Goal: Check status: Check status

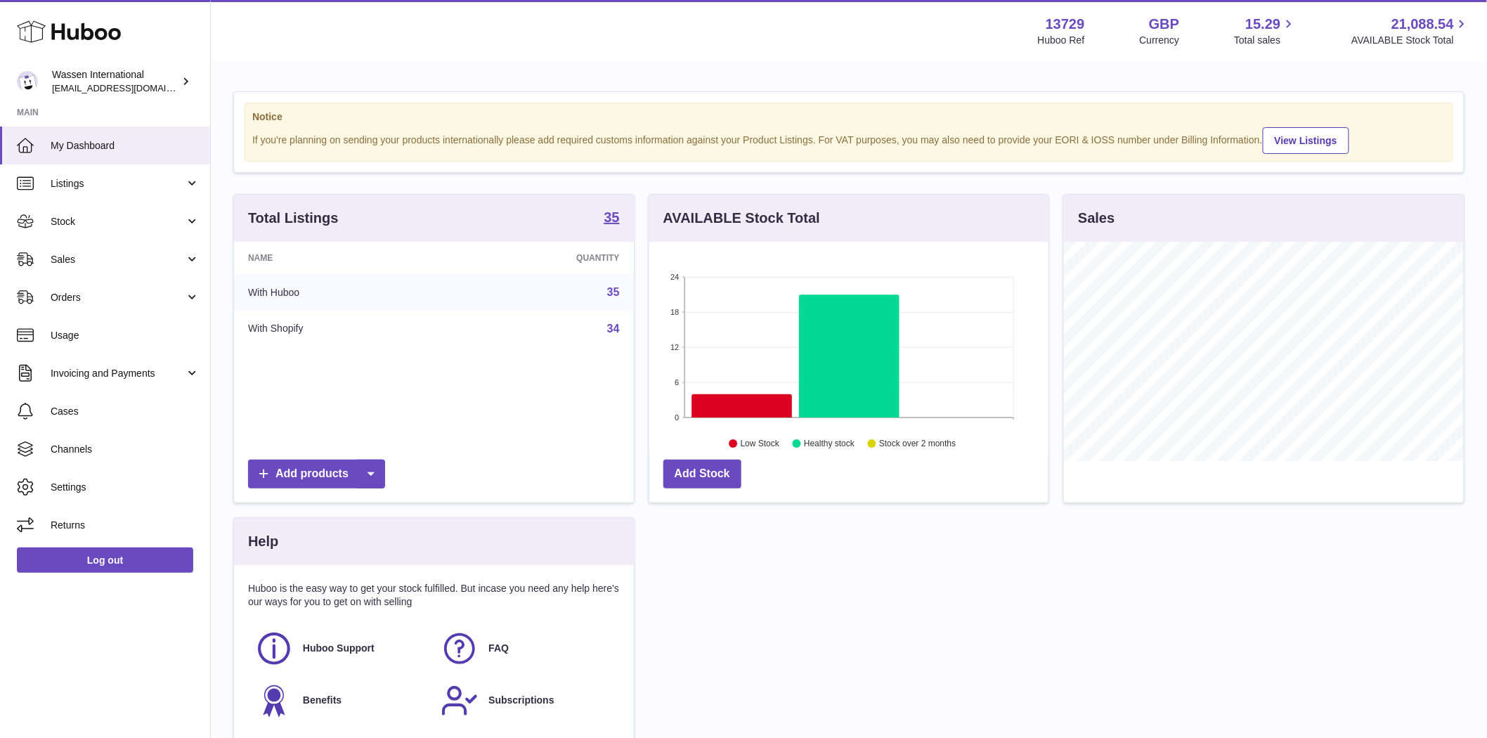
scroll to position [219, 399]
click at [141, 243] on link "Sales" at bounding box center [105, 259] width 210 height 38
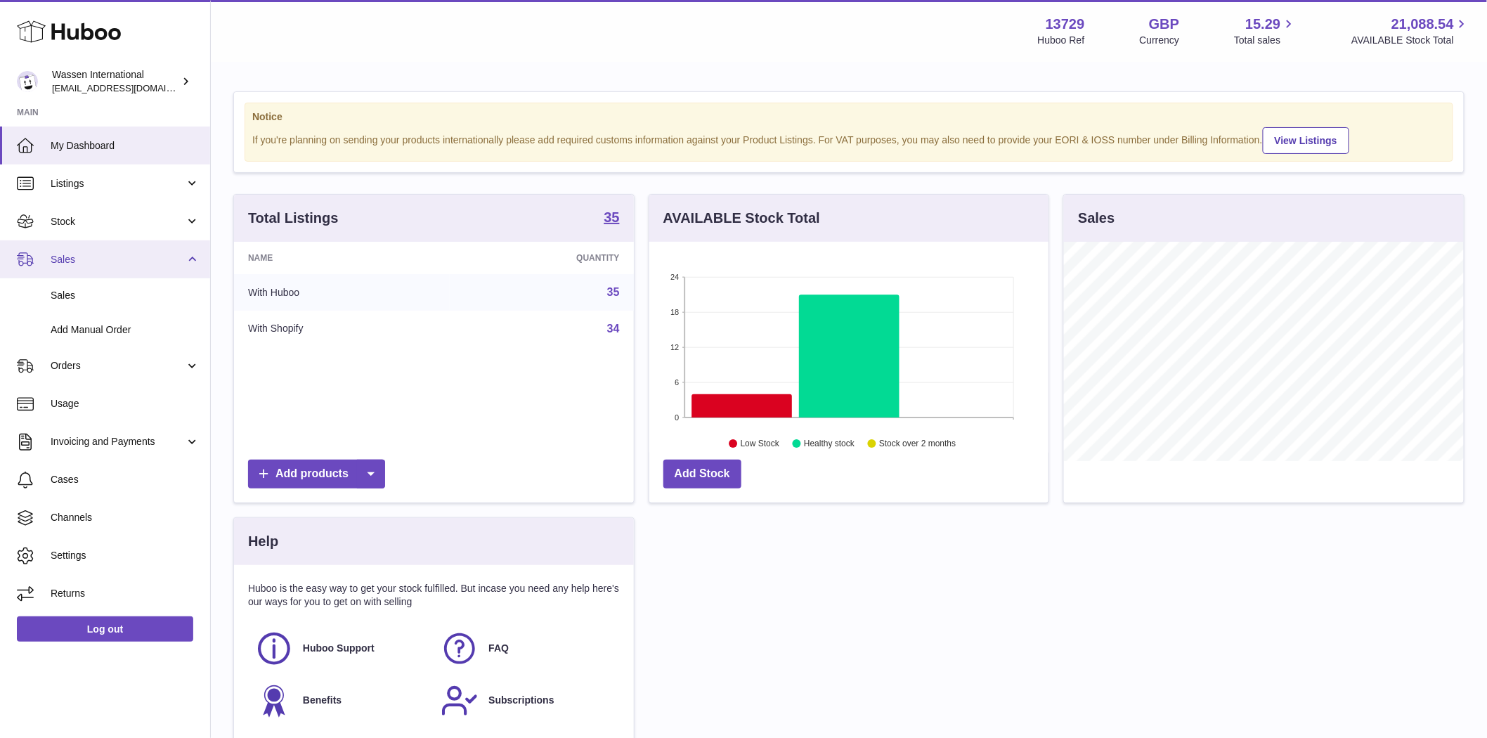
click at [115, 262] on span "Sales" at bounding box center [118, 259] width 134 height 13
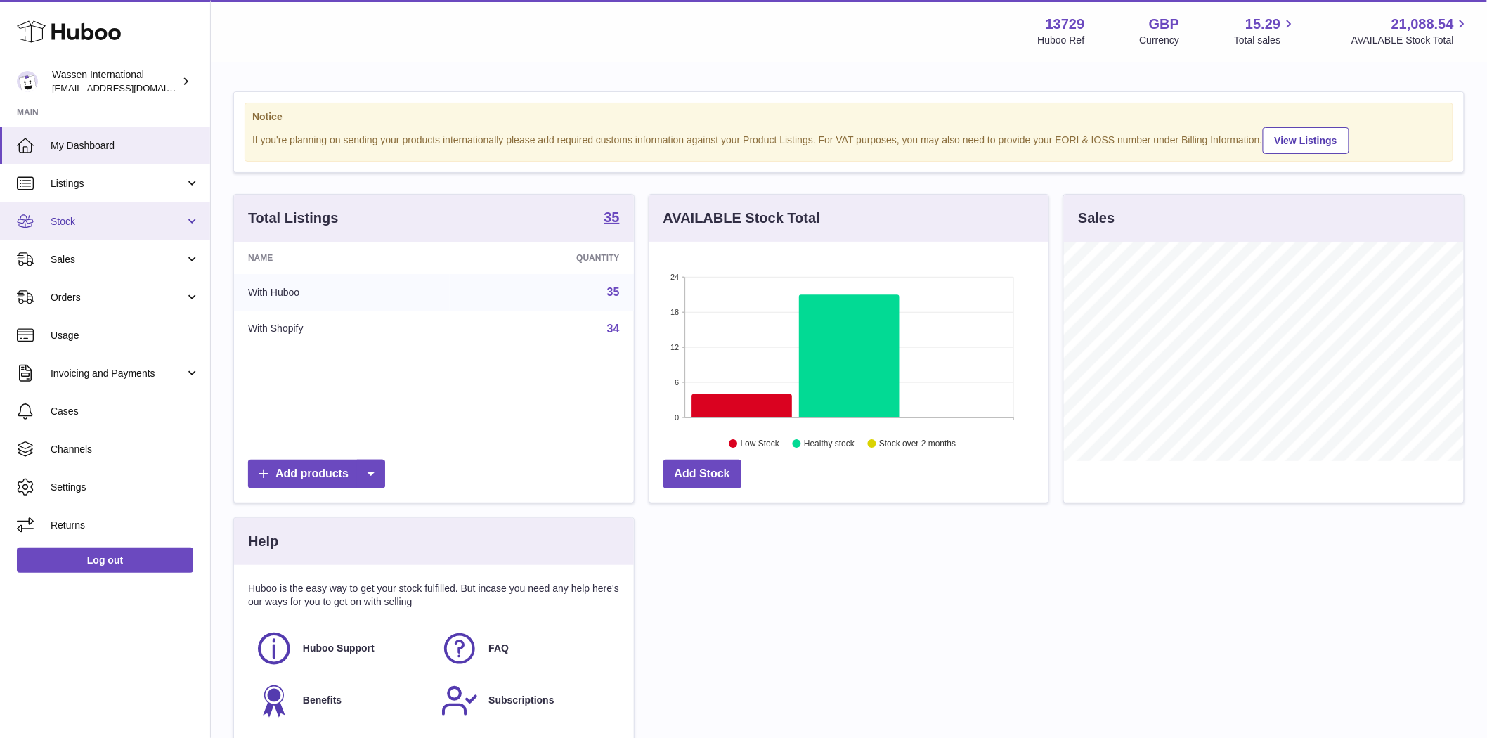
click at [117, 236] on link "Stock" at bounding box center [105, 221] width 210 height 38
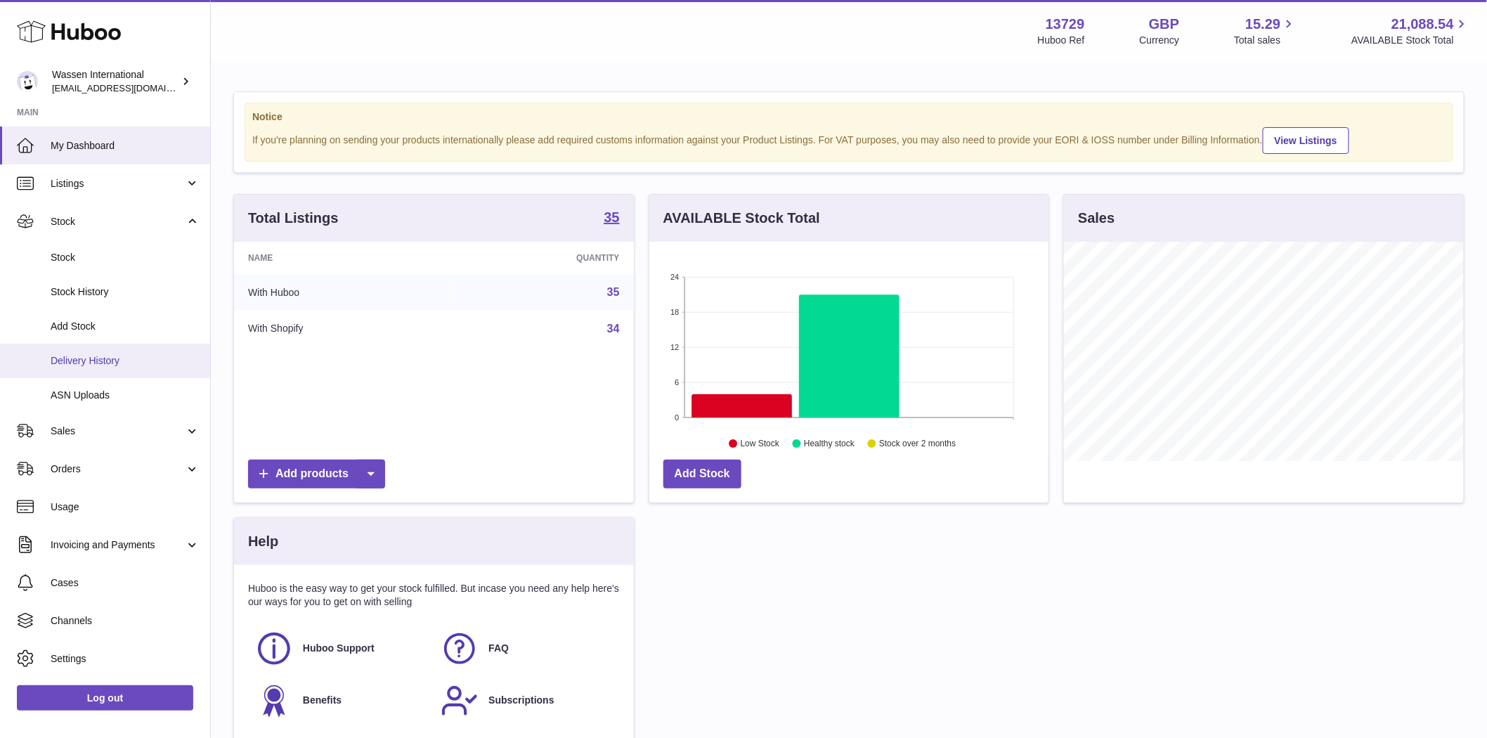
click at [95, 361] on span "Delivery History" at bounding box center [125, 360] width 149 height 13
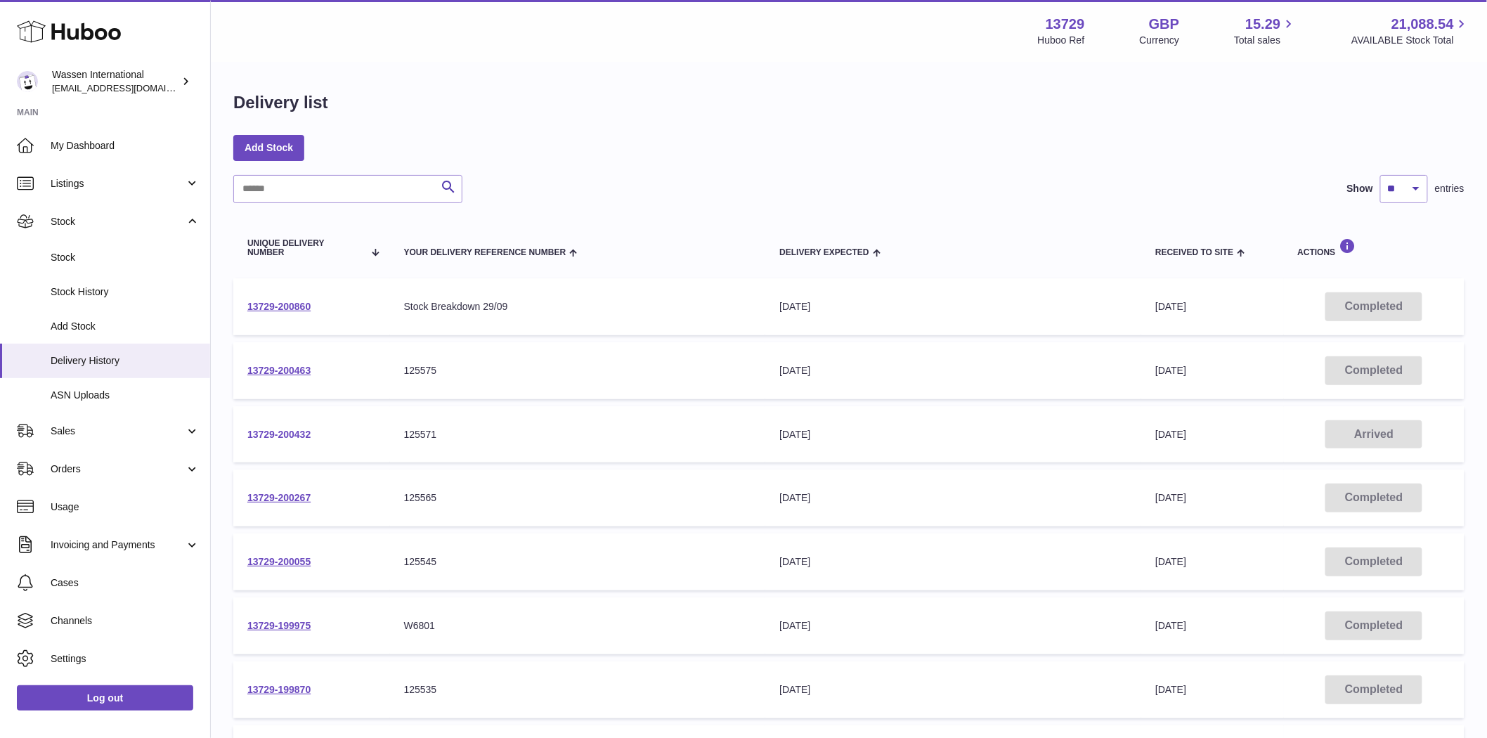
click at [274, 436] on link "13729-200432" at bounding box center [278, 434] width 63 height 11
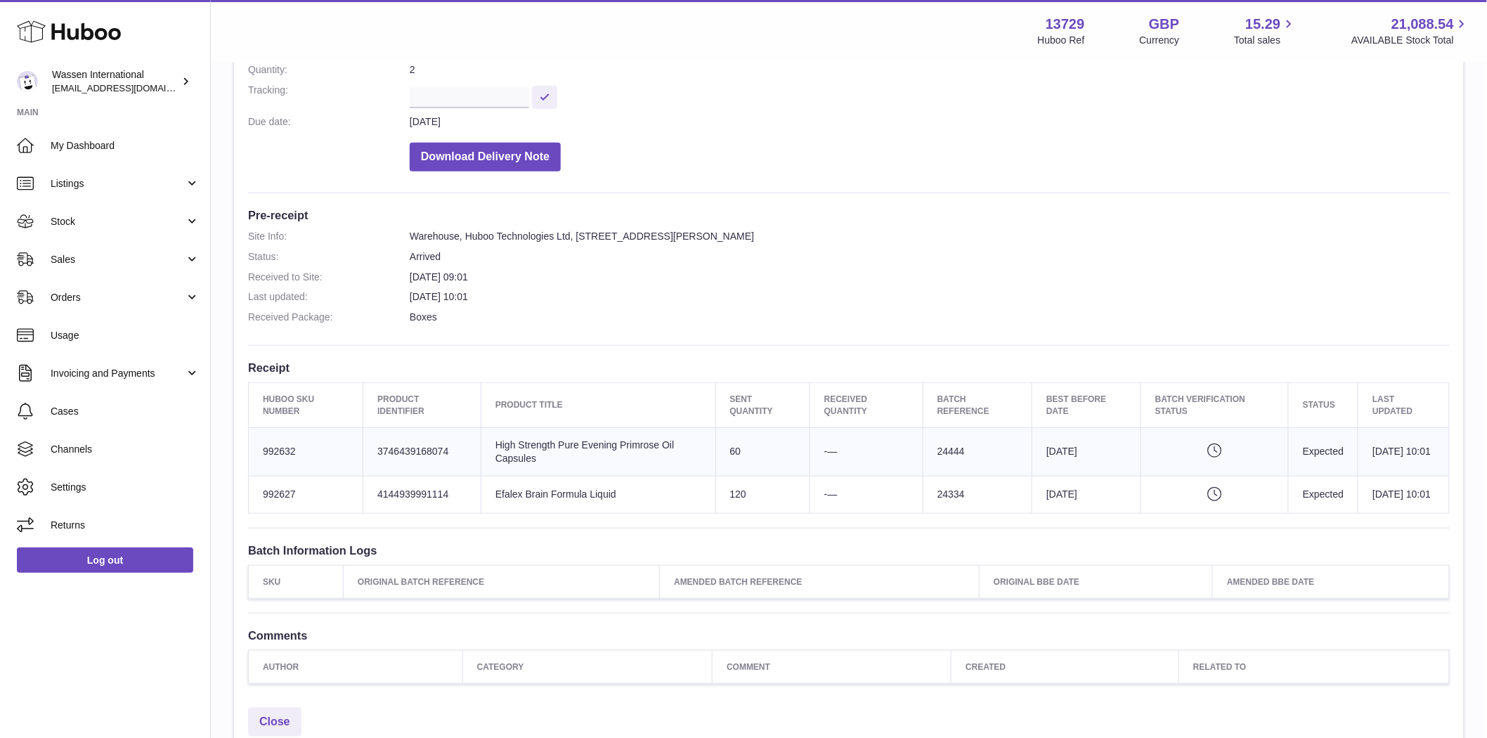
scroll to position [312, 0]
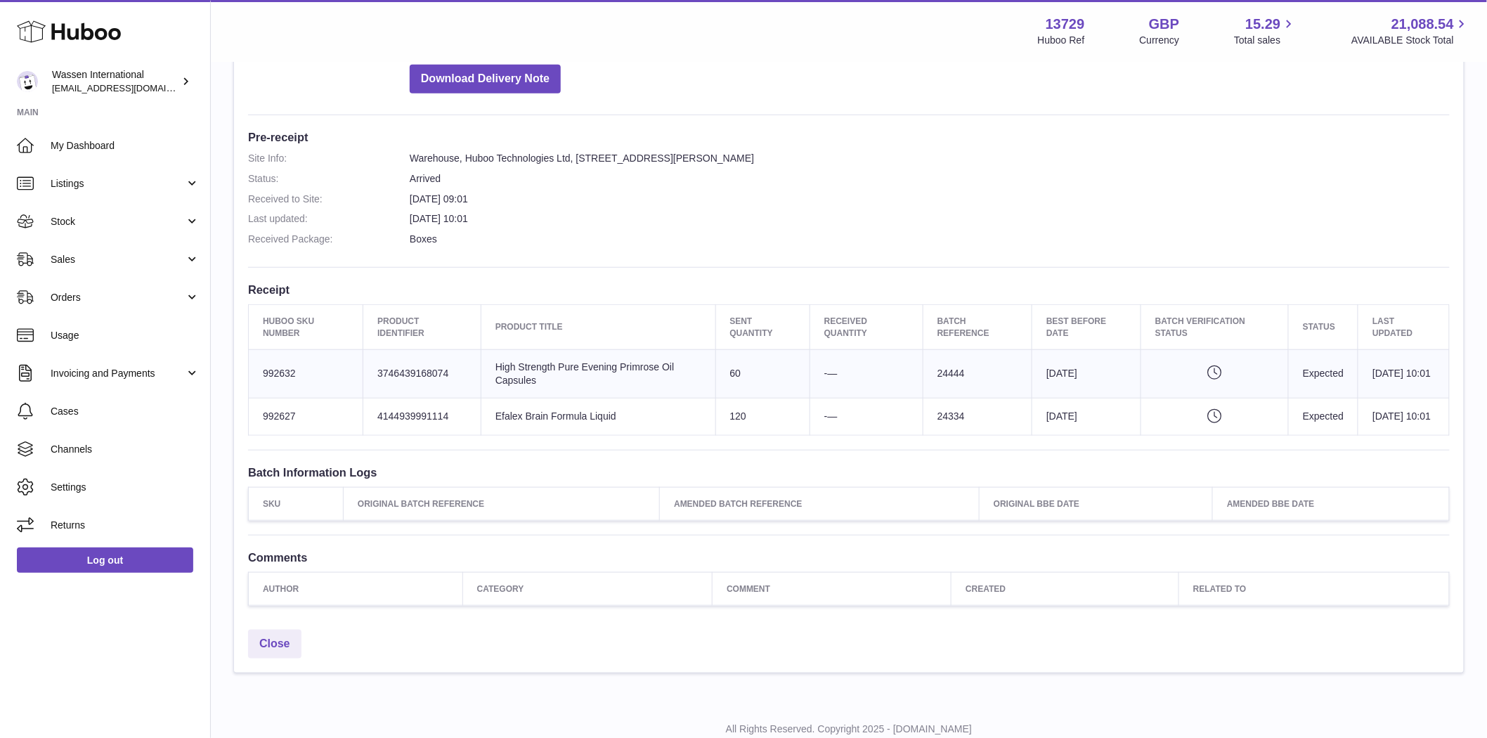
click at [974, 176] on dd "Arrived" at bounding box center [930, 178] width 1040 height 13
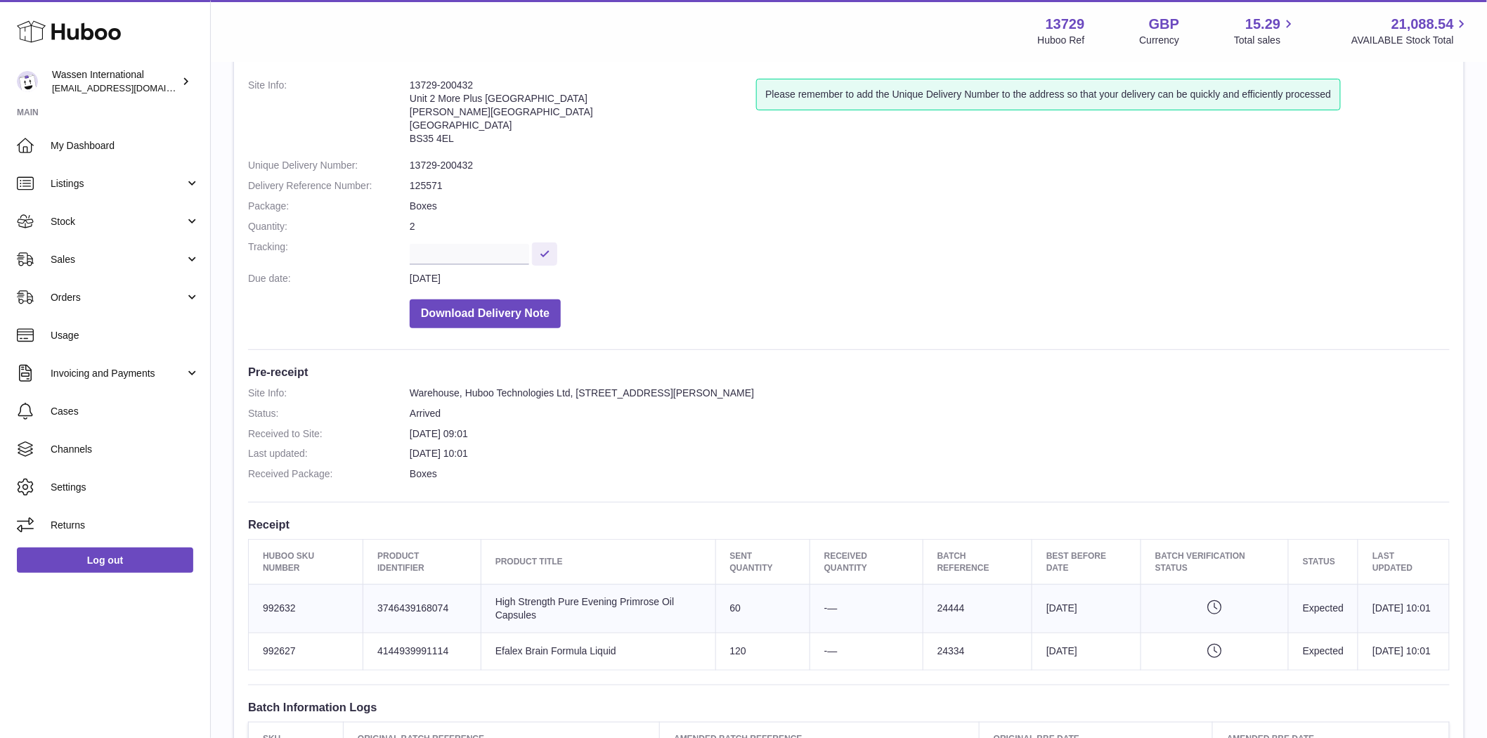
scroll to position [0, 0]
